Goal: Information Seeking & Learning: Learn about a topic

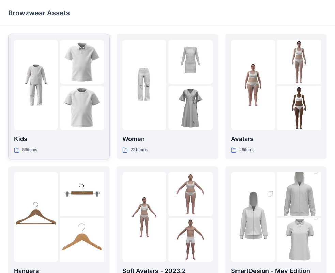
click at [51, 119] on div at bounding box center [36, 85] width 44 height 90
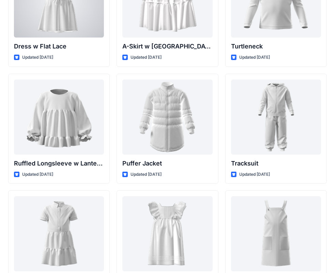
scroll to position [1596, 0]
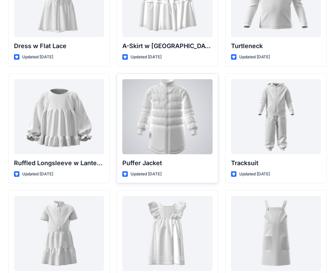
click at [172, 128] on div at bounding box center [167, 116] width 90 height 75
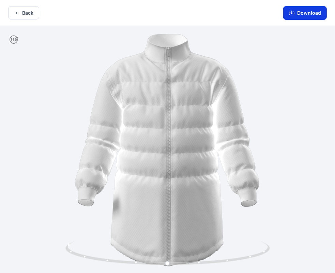
click at [308, 14] on button "Download" at bounding box center [305, 13] width 44 height 14
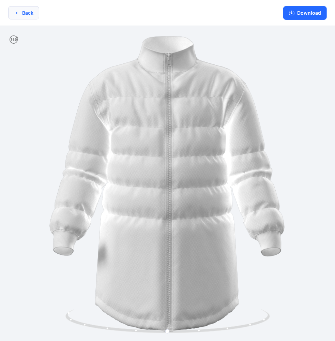
click at [15, 12] on icon "button" at bounding box center [16, 12] width 5 height 5
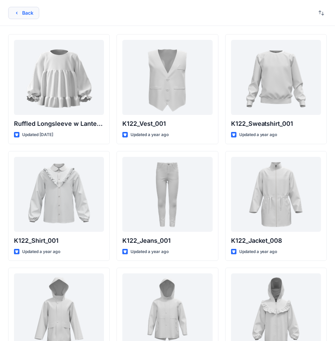
click at [18, 14] on icon "button" at bounding box center [16, 12] width 5 height 5
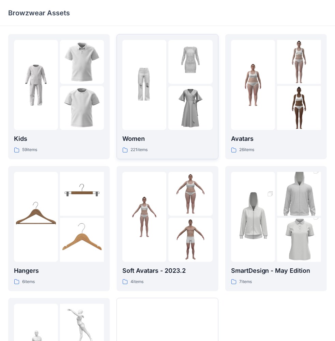
click at [159, 102] on img at bounding box center [144, 85] width 44 height 44
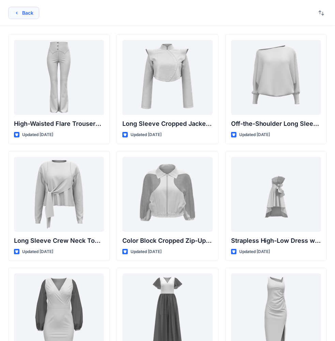
click at [18, 13] on icon "button" at bounding box center [16, 12] width 5 height 5
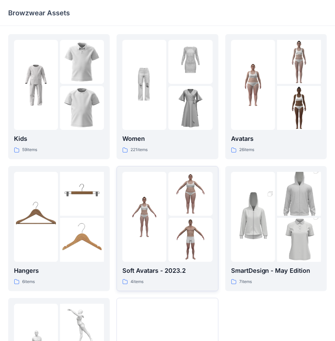
click at [149, 196] on img at bounding box center [144, 217] width 44 height 44
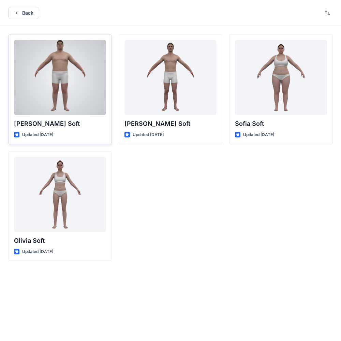
click at [92, 95] on div at bounding box center [60, 77] width 92 height 75
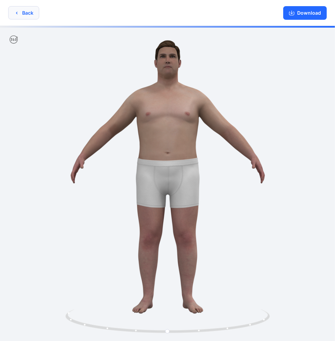
click at [23, 13] on button "Back" at bounding box center [23, 12] width 31 height 13
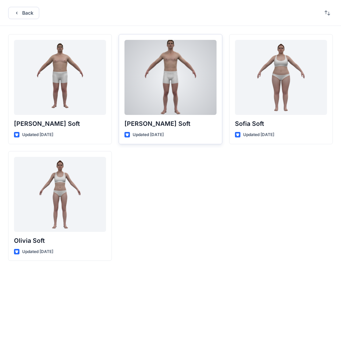
click at [149, 104] on div at bounding box center [170, 77] width 92 height 75
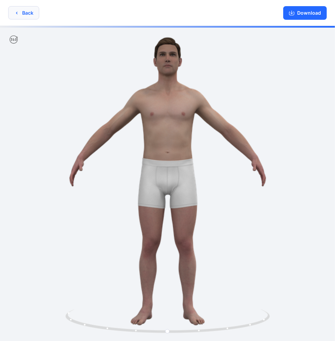
click at [23, 14] on button "Back" at bounding box center [23, 12] width 31 height 13
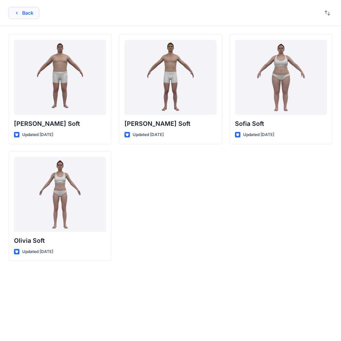
click at [26, 15] on button "Back" at bounding box center [23, 13] width 31 height 12
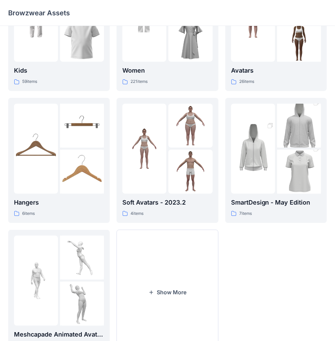
scroll to position [101, 0]
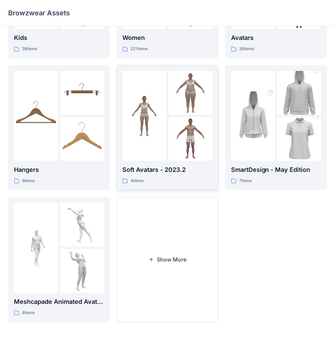
click at [159, 148] on div at bounding box center [144, 116] width 44 height 90
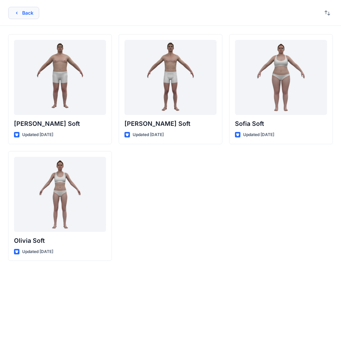
click at [18, 14] on icon "button" at bounding box center [16, 12] width 5 height 5
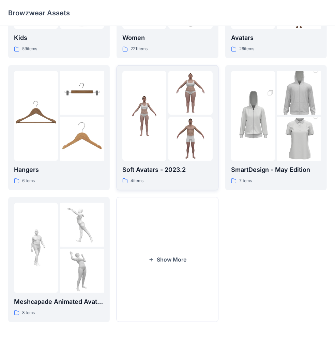
scroll to position [101, 0]
click at [48, 146] on div at bounding box center [36, 116] width 44 height 90
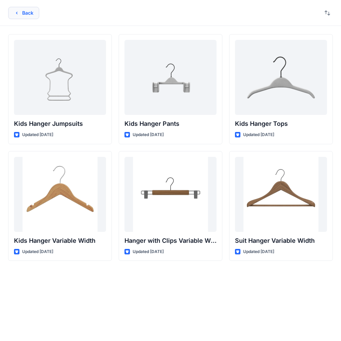
click at [23, 12] on button "Back" at bounding box center [23, 13] width 31 height 12
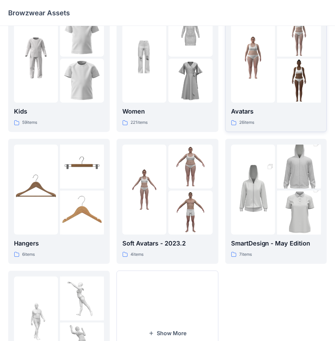
scroll to position [34, 0]
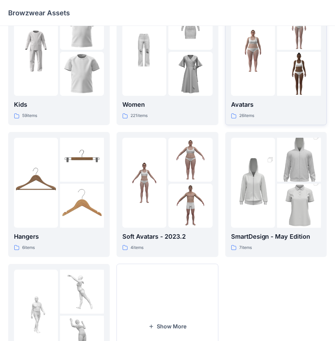
click at [262, 70] on img at bounding box center [253, 51] width 44 height 44
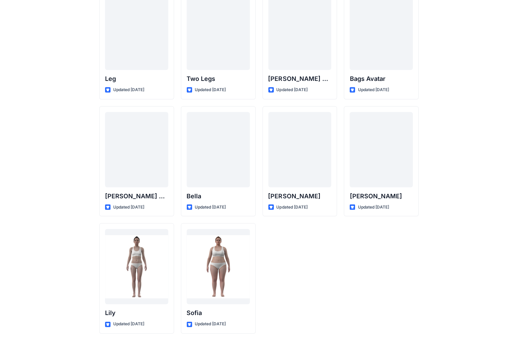
scroll to position [510, 0]
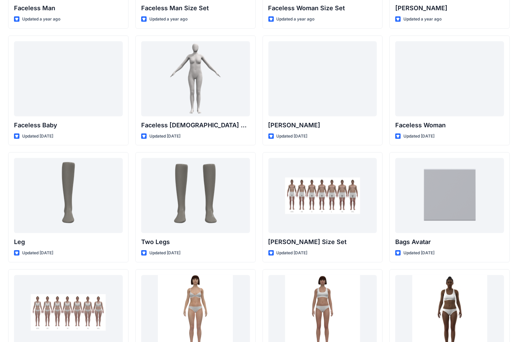
scroll to position [0, 0]
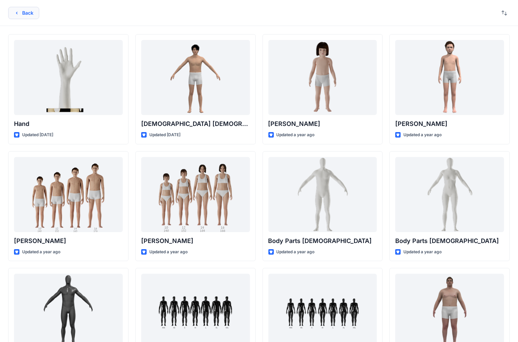
click at [18, 8] on button "Back" at bounding box center [23, 13] width 31 height 12
